Goal: Task Accomplishment & Management: Use online tool/utility

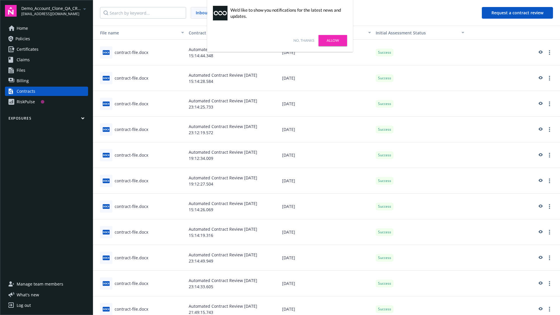
click at [304, 41] on link "No, thanks" at bounding box center [304, 40] width 21 height 5
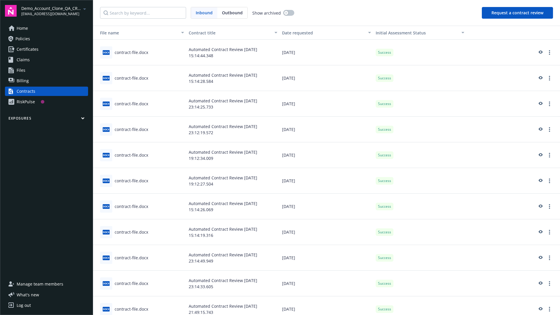
click at [518, 13] on button "Request a contract review" at bounding box center [517, 13] width 71 height 12
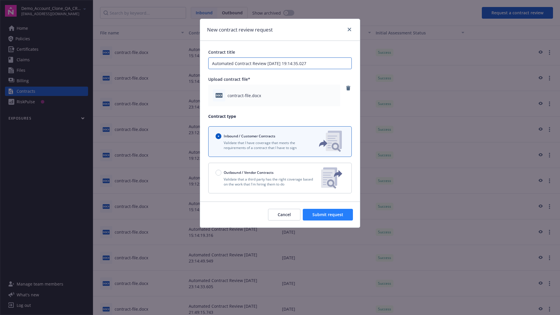
type input "Automated Contract Review 08-19-2025 19:14:35.027"
click at [328, 215] on span "Submit request" at bounding box center [328, 215] width 31 height 6
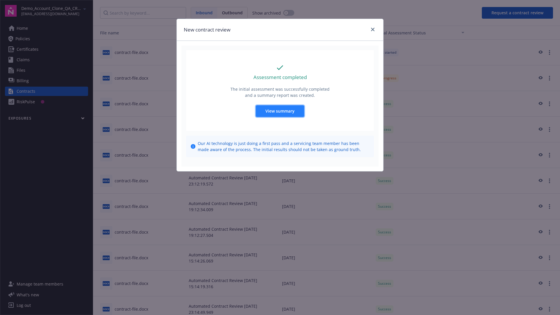
click at [280, 111] on span "View summary" at bounding box center [280, 111] width 29 height 6
